Goal: Task Accomplishment & Management: Use online tool/utility

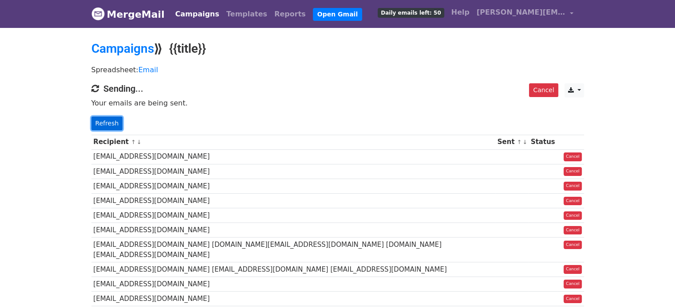
click at [110, 121] on link "Refresh" at bounding box center [107, 124] width 32 height 14
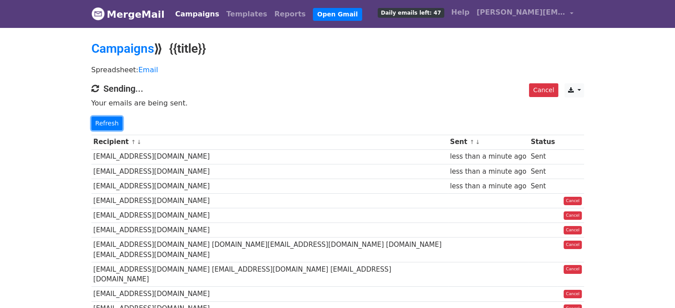
click at [110, 121] on link "Refresh" at bounding box center [107, 124] width 32 height 14
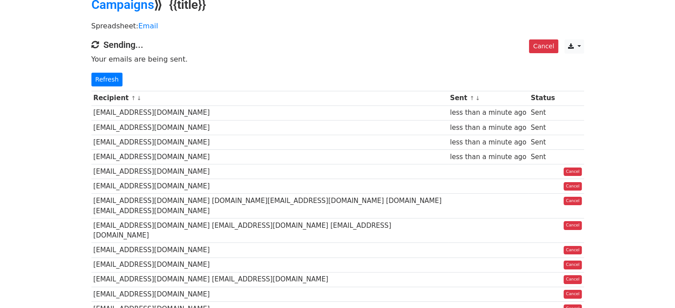
scroll to position [44, 0]
click at [103, 81] on link "Refresh" at bounding box center [107, 79] width 32 height 14
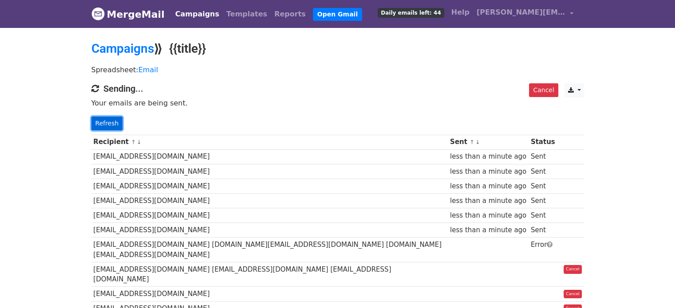
click at [104, 123] on link "Refresh" at bounding box center [107, 124] width 32 height 14
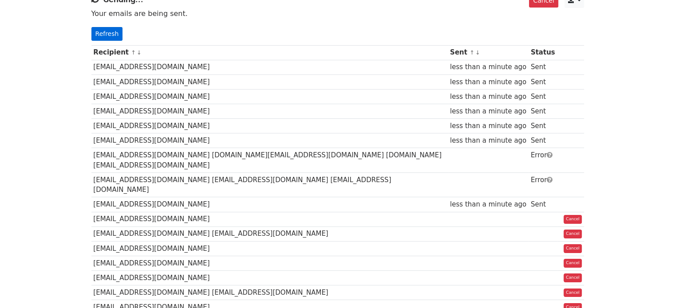
scroll to position [89, 0]
click at [112, 35] on link "Refresh" at bounding box center [107, 35] width 32 height 14
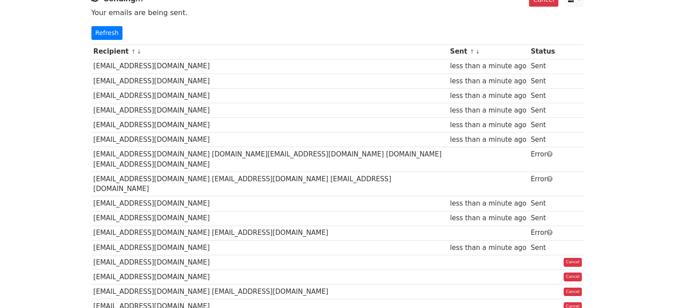
scroll to position [89, 0]
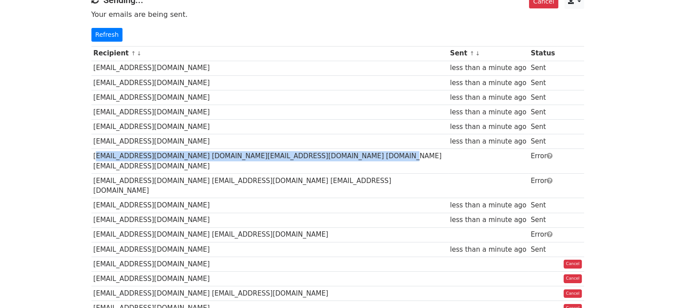
drag, startPoint x: 338, startPoint y: 153, endPoint x: 94, endPoint y: 158, distance: 243.7
click at [94, 158] on td "[EMAIL_ADDRESS][DOMAIN_NAME] [DOMAIN_NAME][EMAIL_ADDRESS][DOMAIN_NAME] [DOMAIN_…" at bounding box center [269, 161] width 357 height 25
copy td "marketing@strikex.com marketing.bvi@tradestrike.io partners.bvi@tradestrike.io"
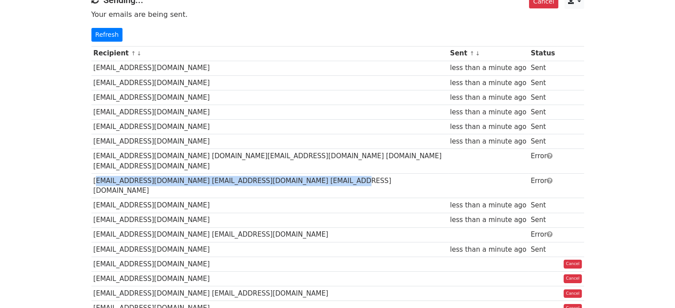
drag, startPoint x: 314, startPoint y: 172, endPoint x: 93, endPoint y: 172, distance: 221.0
click at [93, 173] on td "marketing@solanasail.com team@solanasail.com founder@solanasail.com" at bounding box center [269, 185] width 357 height 25
copy td "marketing@solanasail.com team@solanasail.com founder@solanasail.com"
click at [106, 33] on link "Refresh" at bounding box center [107, 35] width 32 height 14
